Goal: Task Accomplishment & Management: Use online tool/utility

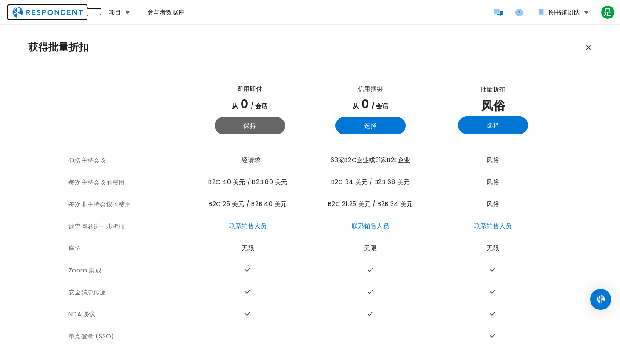
click at [59, 11] on img "主导航" at bounding box center [47, 12] width 81 height 17
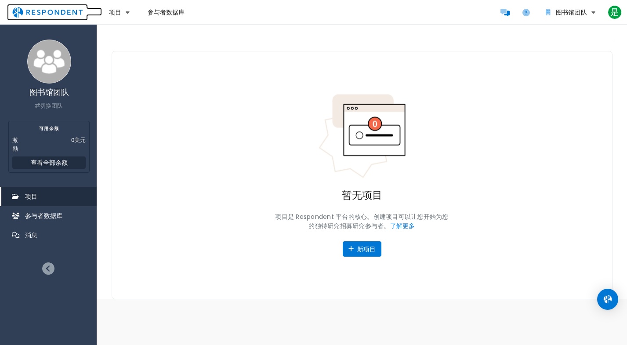
click at [19, 11] on img "主导航" at bounding box center [47, 12] width 81 height 17
click at [118, 14] on font "项目" at bounding box center [115, 12] width 12 height 8
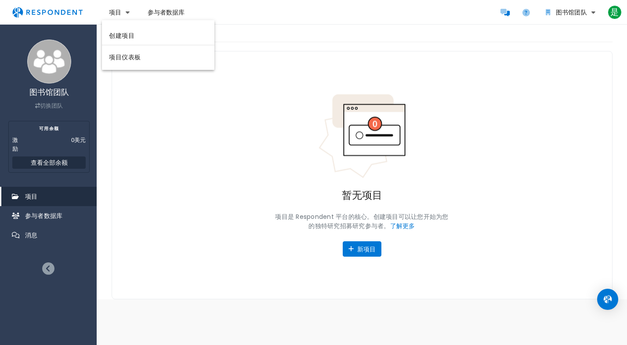
click at [110, 35] on font "创建项目" at bounding box center [121, 35] width 25 height 9
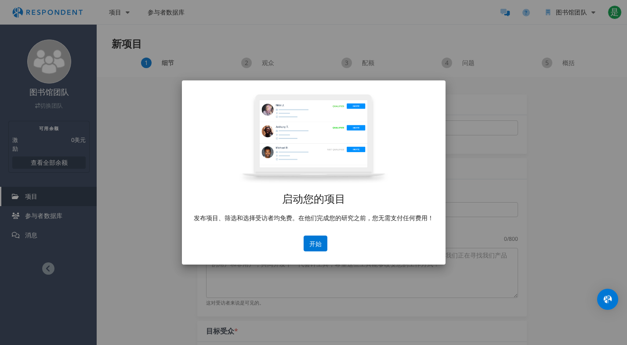
click at [318, 242] on font "开始" at bounding box center [315, 243] width 12 height 8
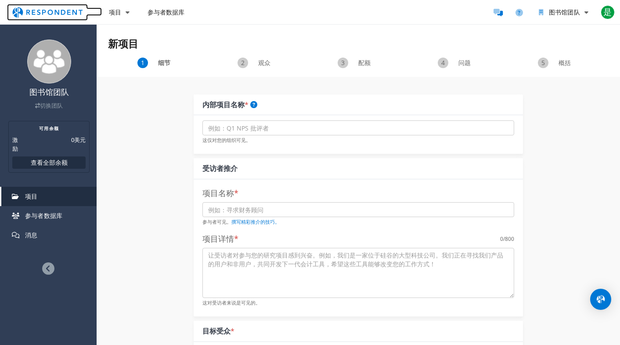
click at [16, 11] on img "主导航" at bounding box center [47, 12] width 81 height 17
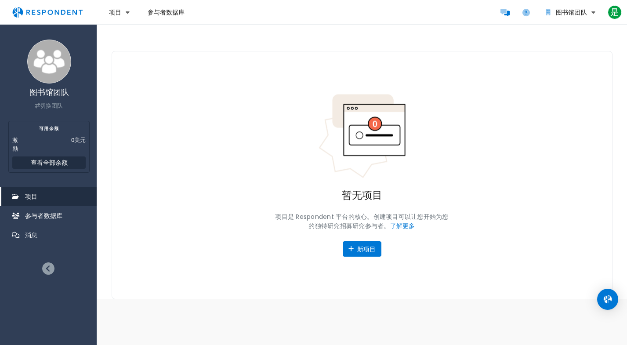
click at [47, 270] on icon at bounding box center [48, 268] width 12 height 12
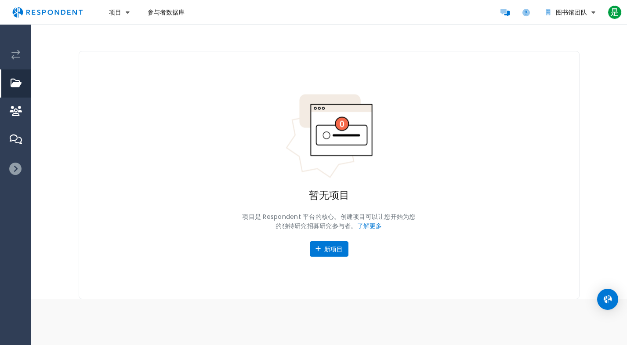
click at [163, 11] on font "参与者数据库" at bounding box center [166, 12] width 37 height 8
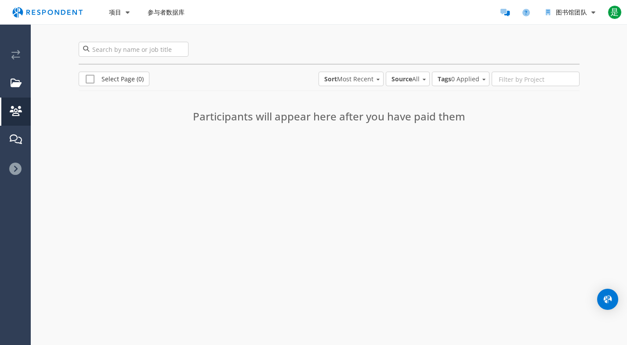
click at [123, 13] on button "项目" at bounding box center [119, 12] width 35 height 16
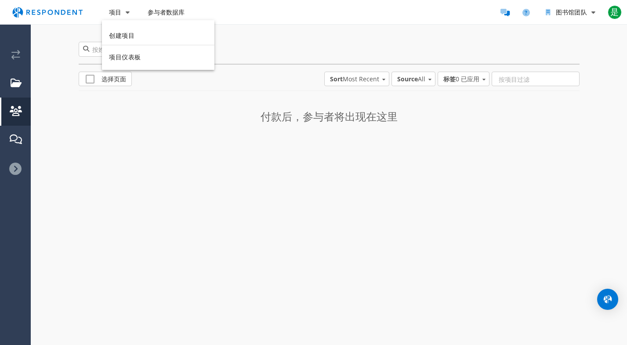
click at [51, 11] on md-backdrop at bounding box center [313, 172] width 627 height 345
click at [30, 6] on img "主导航" at bounding box center [47, 12] width 81 height 17
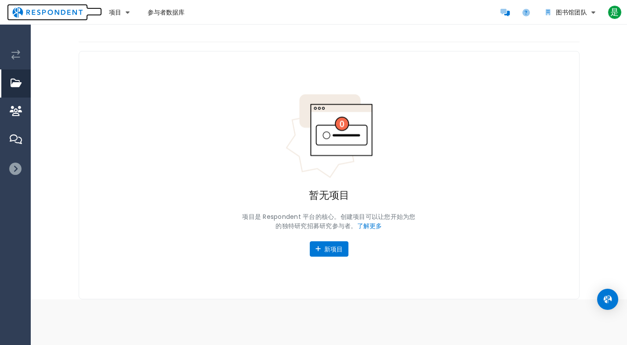
click at [9, 10] on img "主导航" at bounding box center [47, 12] width 81 height 17
